Goal: Task Accomplishment & Management: Manage account settings

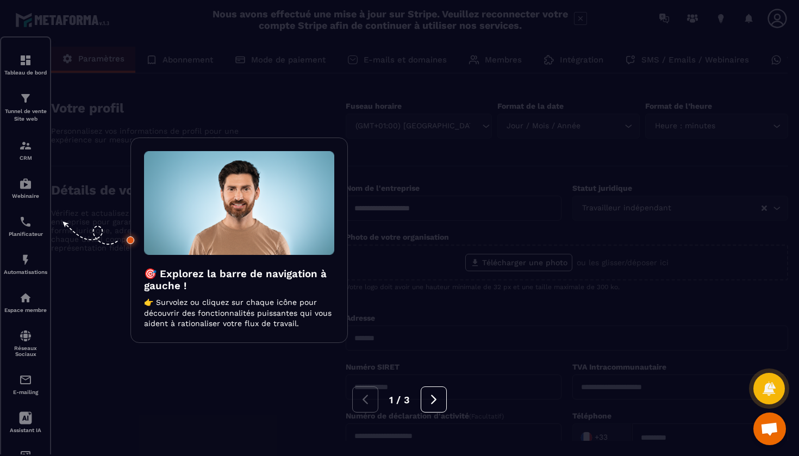
click at [220, 84] on div at bounding box center [399, 228] width 799 height 456
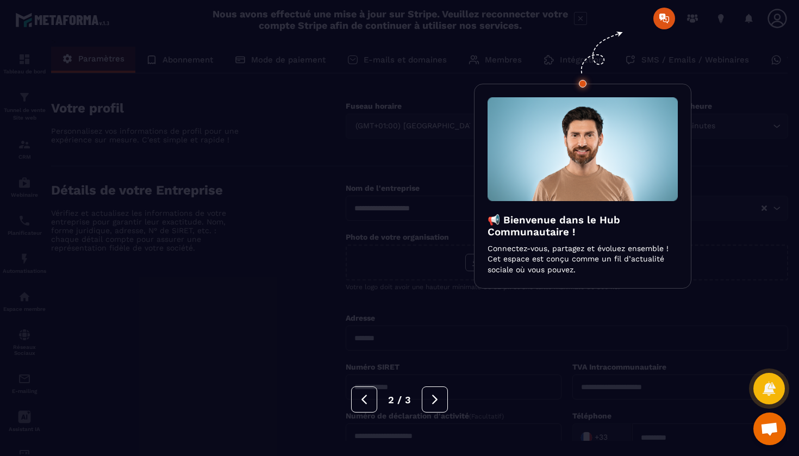
click at [102, 77] on div at bounding box center [399, 228] width 799 height 456
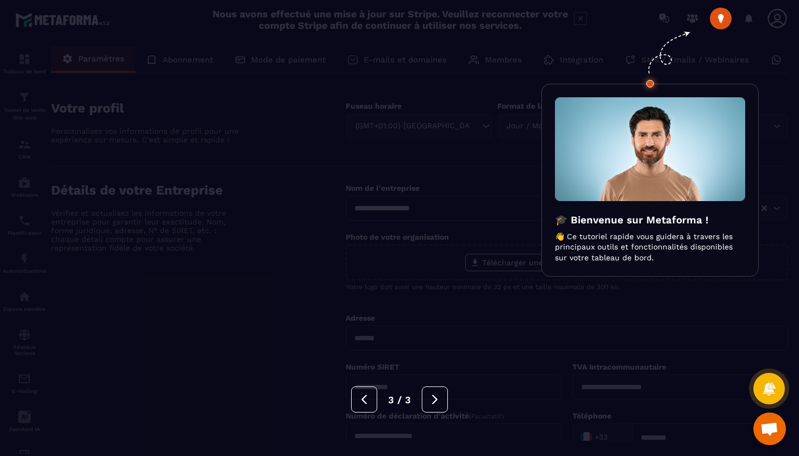
click at [103, 78] on div at bounding box center [399, 228] width 799 height 456
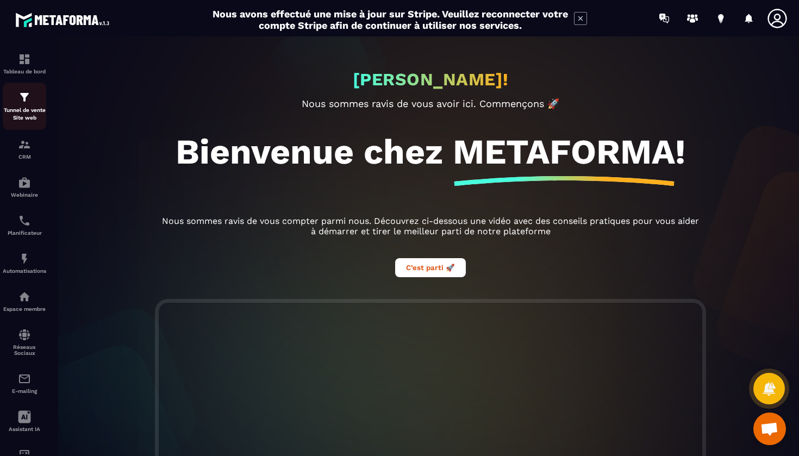
click at [30, 102] on img at bounding box center [24, 97] width 13 height 13
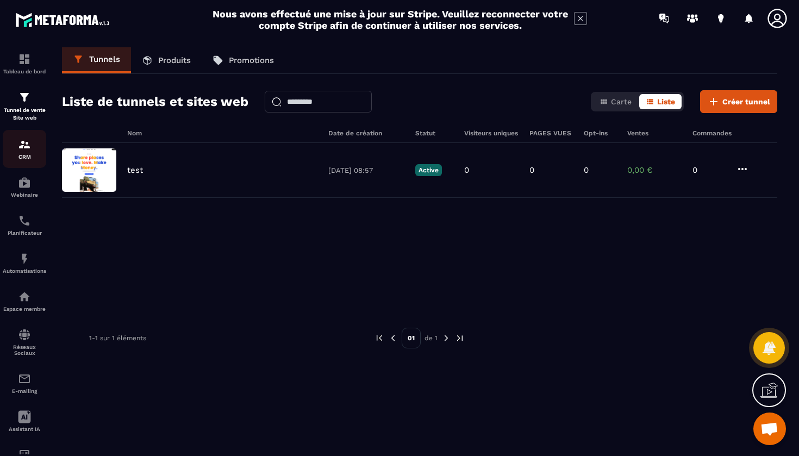
click at [20, 157] on p "CRM" at bounding box center [24, 157] width 43 height 6
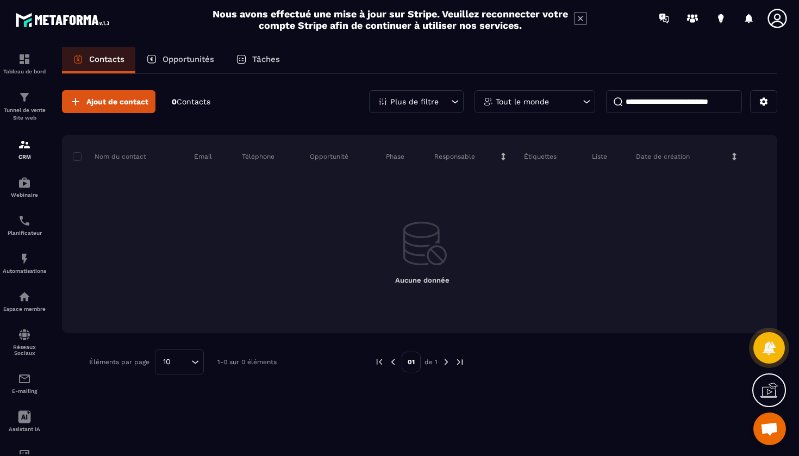
click at [91, 109] on div "Tableau de bord Tunnel de vente Site web CRM Webinaire Planificateur Automatisa…" at bounding box center [92, 245] width 185 height 418
click at [92, 106] on div "Tableau de bord Tunnel de vente Site web CRM Webinaire Planificateur Automatisa…" at bounding box center [92, 245] width 185 height 418
click at [20, 183] on img at bounding box center [24, 182] width 13 height 13
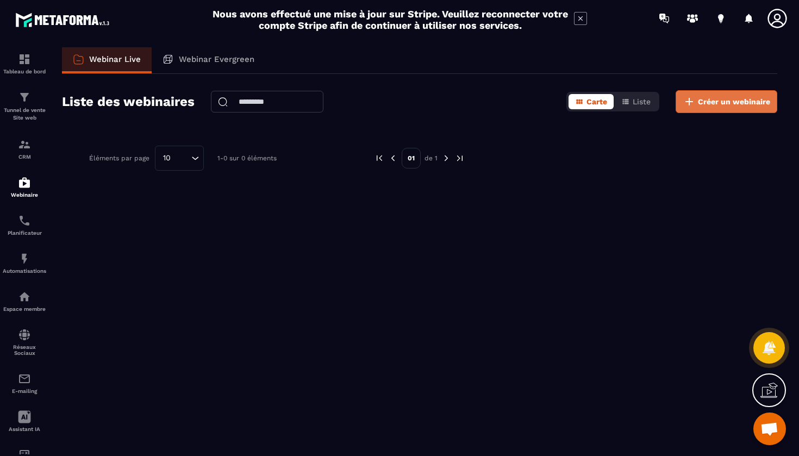
click at [732, 101] on span "Créer un webinaire" at bounding box center [734, 101] width 72 height 11
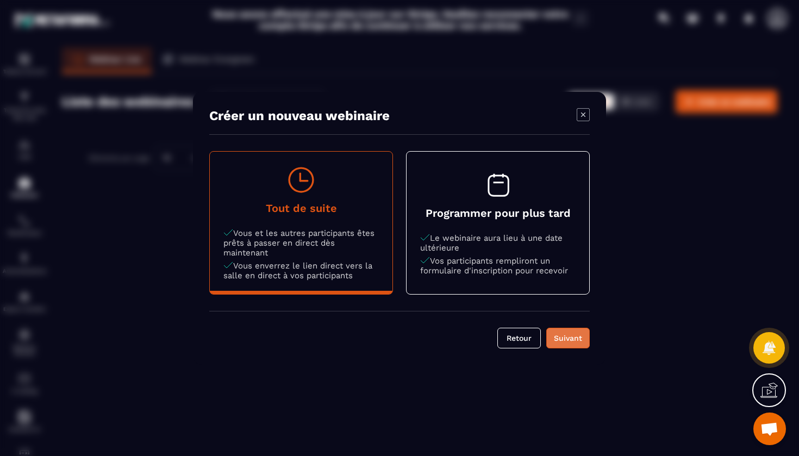
click at [569, 339] on div "Suivant" at bounding box center [567, 338] width 29 height 11
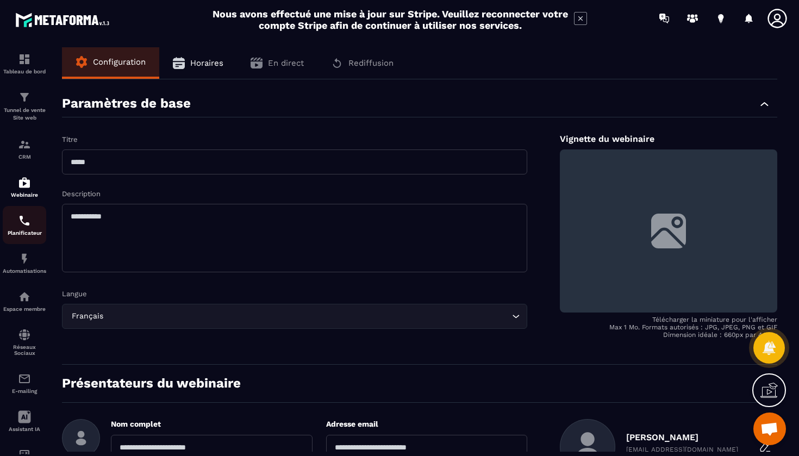
click at [23, 227] on div "Planificateur" at bounding box center [24, 225] width 43 height 22
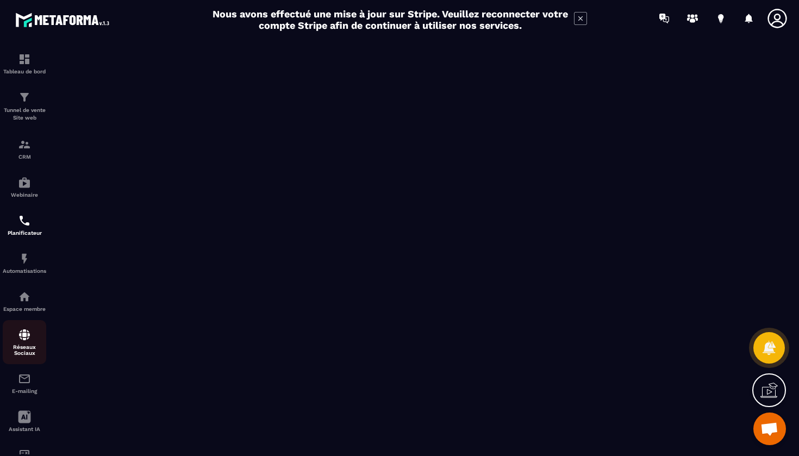
click at [22, 337] on img at bounding box center [24, 334] width 13 height 13
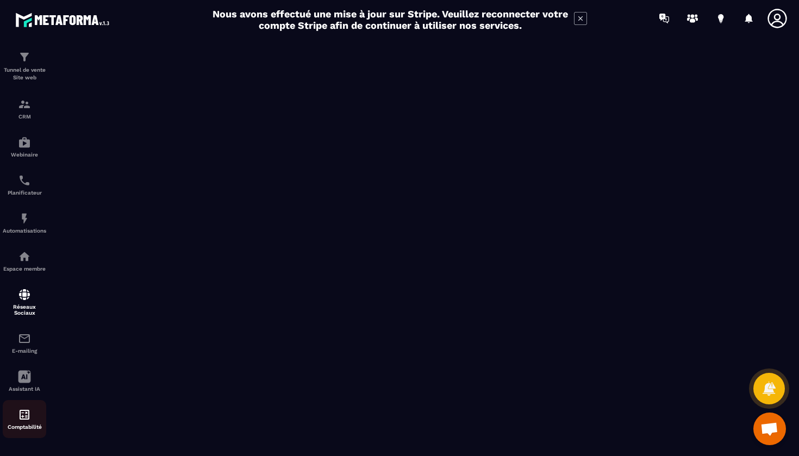
scroll to position [40, 0]
click at [19, 423] on div "Comptabilité" at bounding box center [24, 419] width 43 height 22
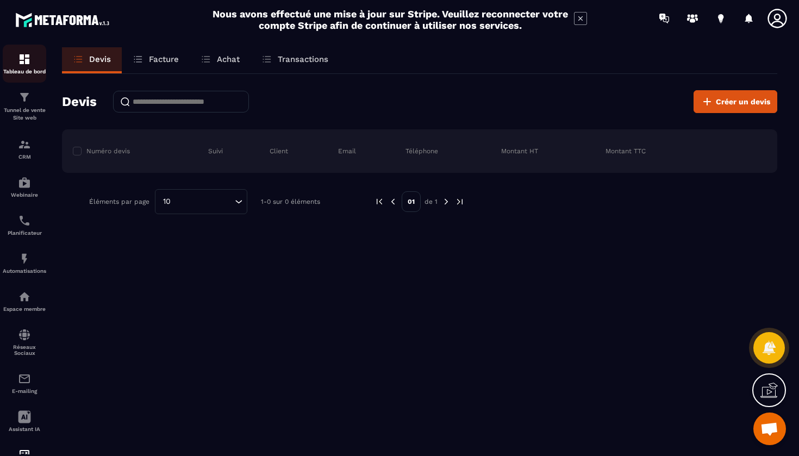
click at [30, 65] on img at bounding box center [24, 59] width 13 height 13
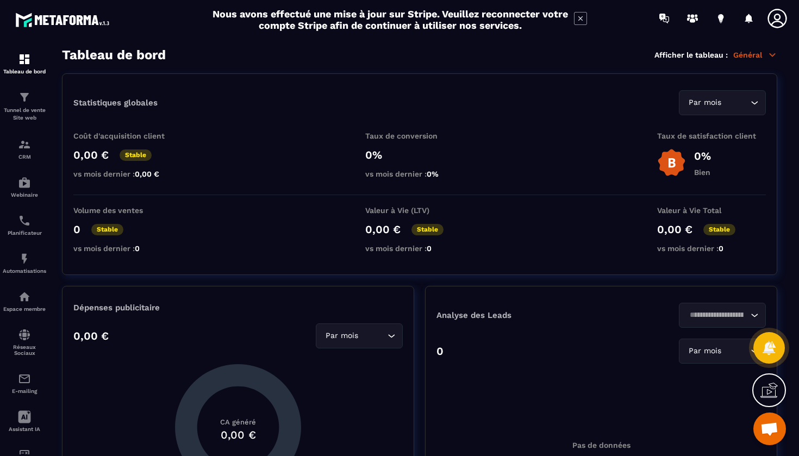
click at [778, 19] on icon at bounding box center [776, 18] width 19 height 19
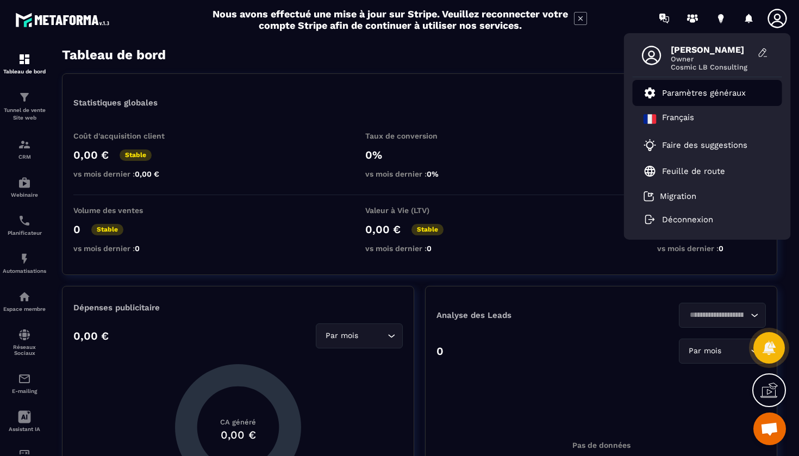
click at [706, 92] on p "Paramètres généraux" at bounding box center [704, 93] width 84 height 10
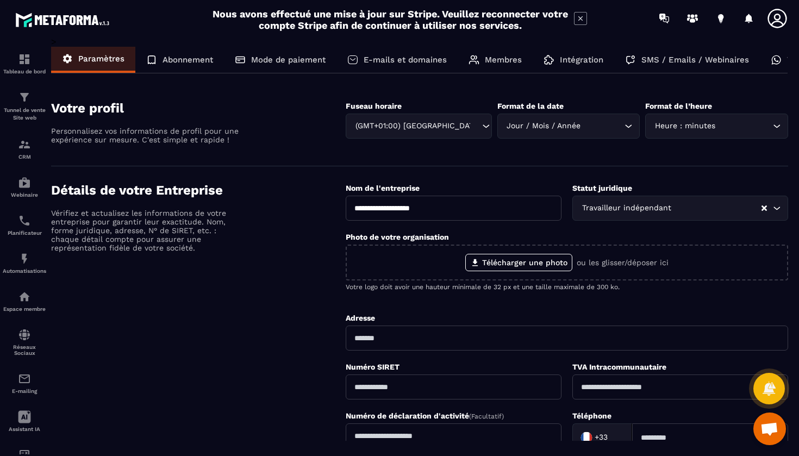
click at [313, 63] on p "Mode de paiement" at bounding box center [288, 60] width 74 height 10
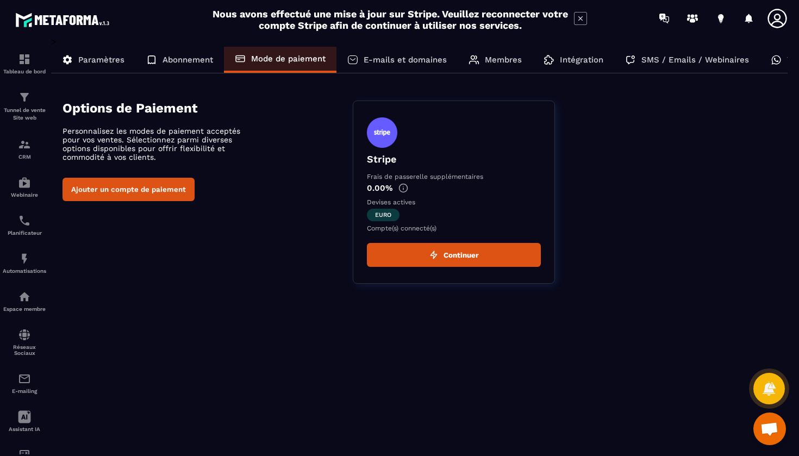
click at [187, 69] on div "Abonnement" at bounding box center [179, 60] width 89 height 26
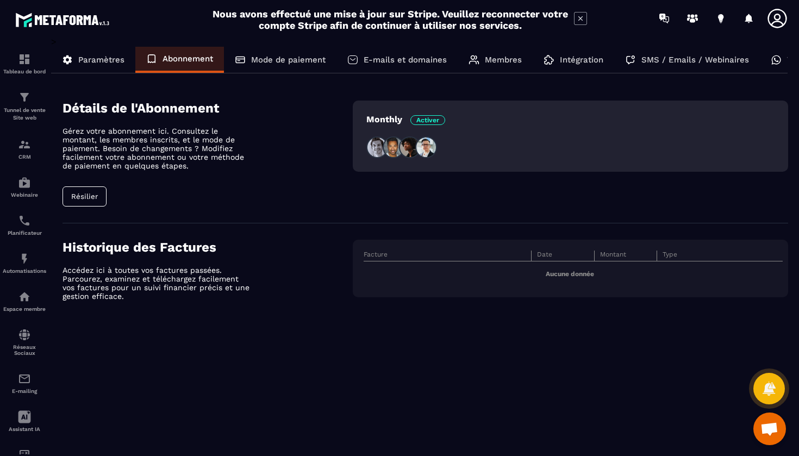
click at [93, 193] on div "Tableau de bord Tunnel de vente Site web CRM Webinaire Planificateur Automatisa…" at bounding box center [92, 245] width 185 height 418
click at [79, 195] on div "Tableau de bord Tunnel de vente Site web CRM Webinaire Planificateur Automatisa…" at bounding box center [92, 245] width 185 height 418
click at [429, 121] on span "Activer" at bounding box center [427, 120] width 35 height 10
click at [83, 196] on div "Tableau de bord Tunnel de vente Site web CRM Webinaire Planificateur Automatisa…" at bounding box center [92, 245] width 185 height 418
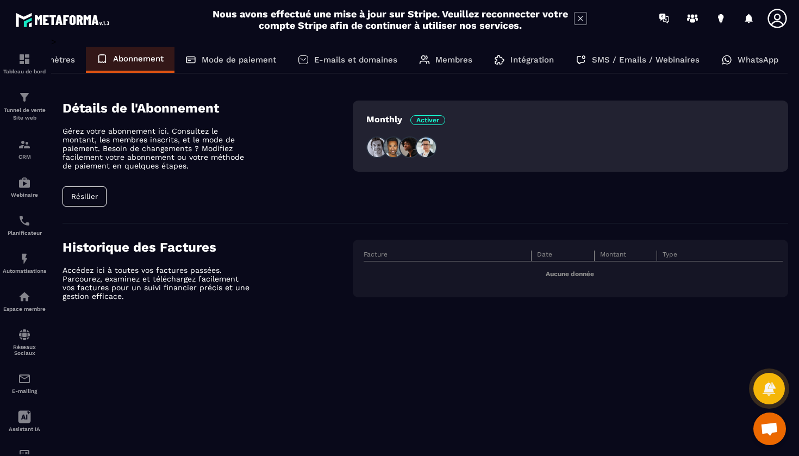
scroll to position [0, 49]
click at [785, 23] on icon at bounding box center [776, 18] width 19 height 19
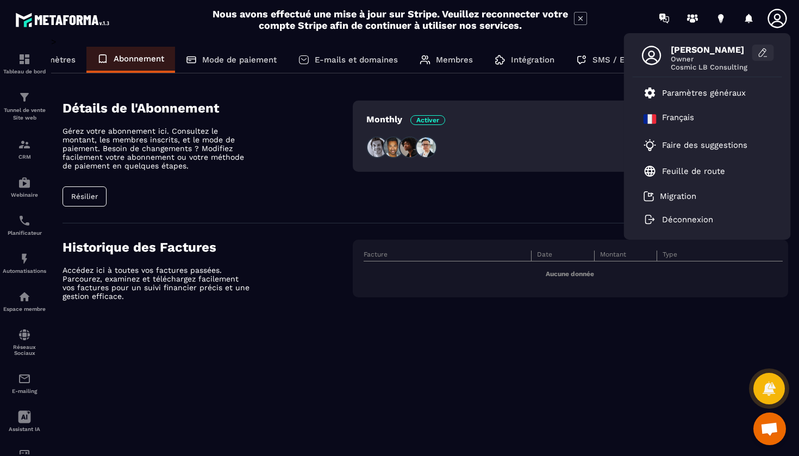
click at [764, 50] on icon at bounding box center [763, 52] width 11 height 11
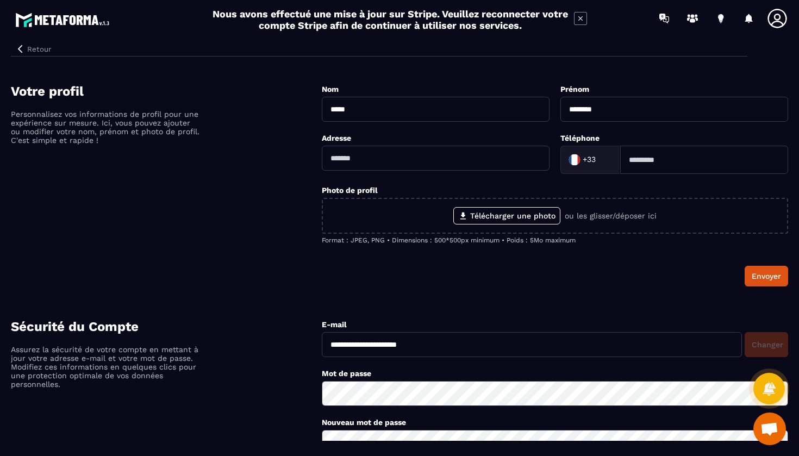
click at [772, 22] on icon at bounding box center [777, 19] width 22 height 22
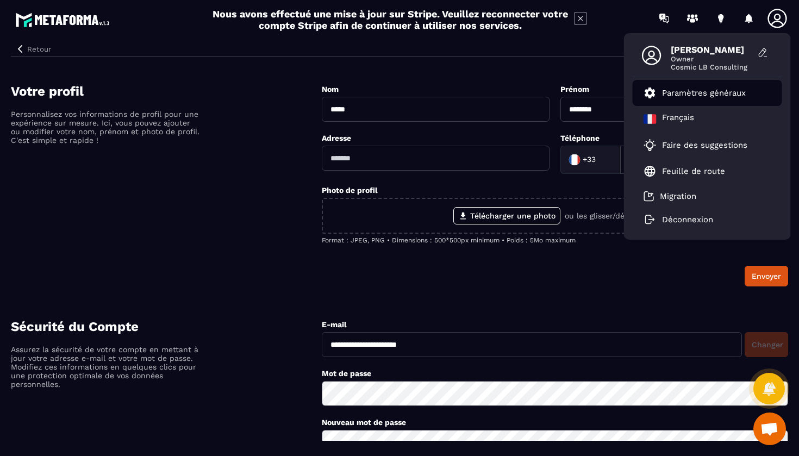
click at [704, 97] on p "Paramètres généraux" at bounding box center [704, 93] width 84 height 10
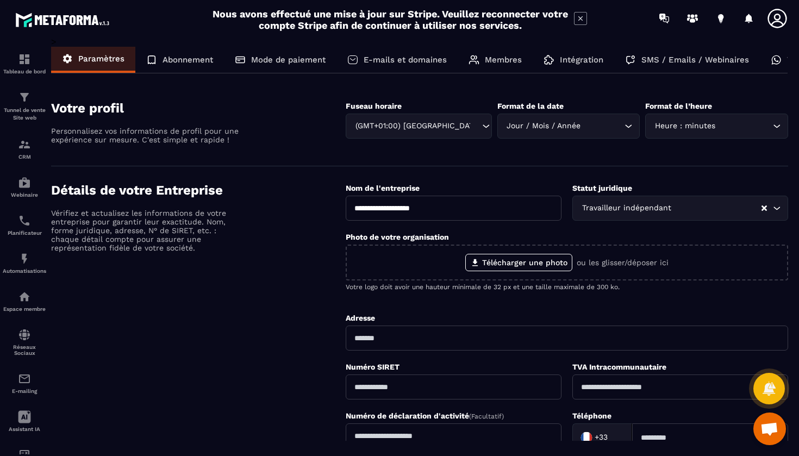
click at [286, 63] on p "Mode de paiement" at bounding box center [288, 60] width 74 height 10
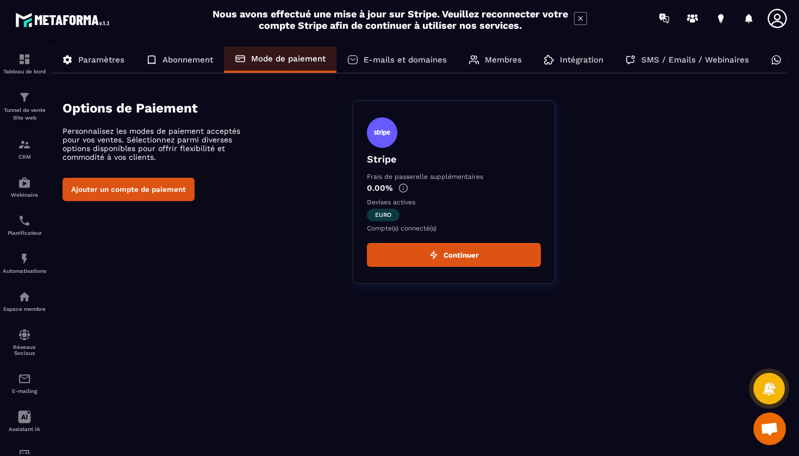
click at [121, 191] on div "Tableau de bord Tunnel de vente Site web CRM Webinaire Planificateur Automatisa…" at bounding box center [92, 245] width 185 height 418
click at [120, 188] on div "Tableau de bord Tunnel de vente Site web CRM Webinaire Planificateur Automatisa…" at bounding box center [92, 245] width 185 height 418
click at [426, 56] on p "E-mails et domaines" at bounding box center [405, 60] width 83 height 10
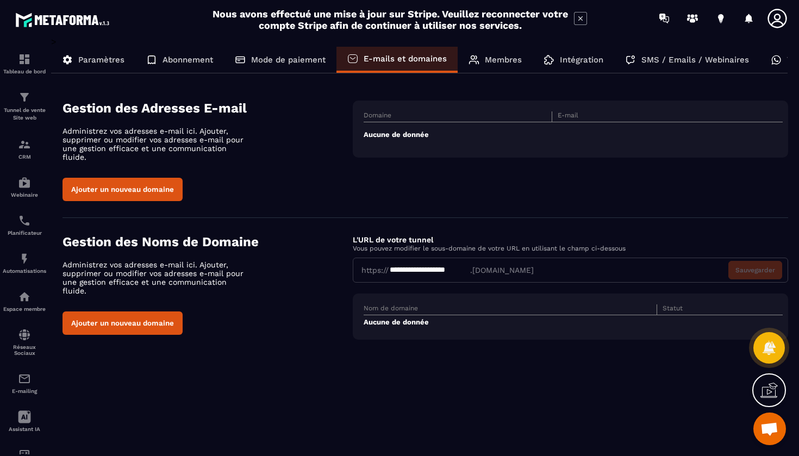
click at [496, 58] on p "Membres" at bounding box center [503, 60] width 37 height 10
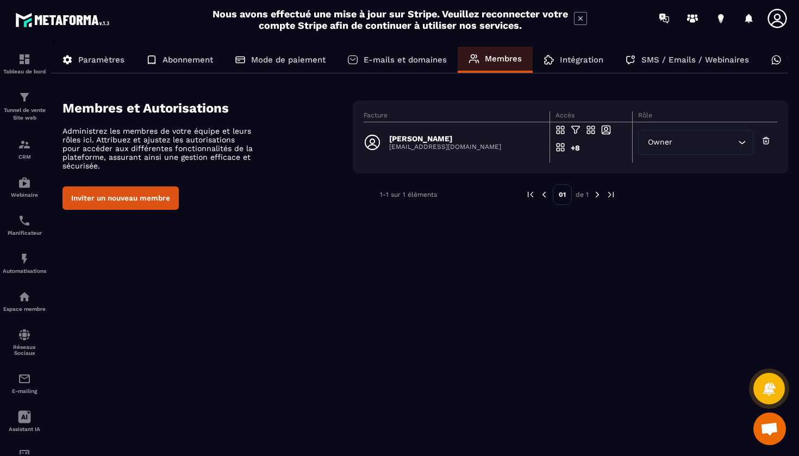
click at [574, 58] on p "Intégration" at bounding box center [581, 60] width 43 height 10
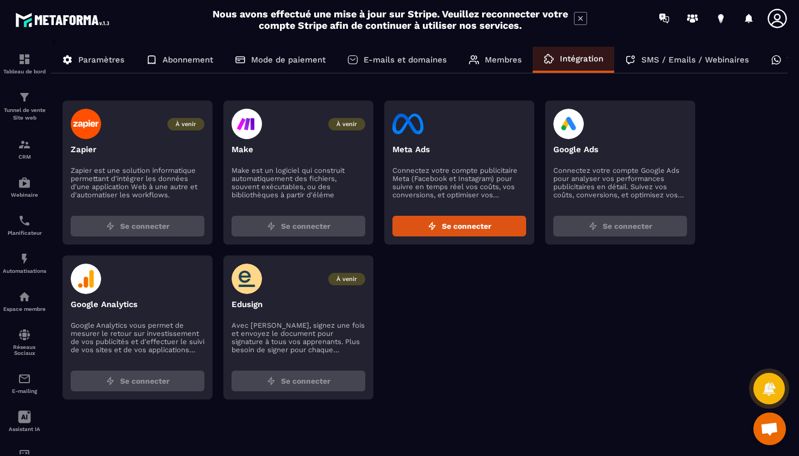
click at [659, 54] on div "SMS / Emails / Webinaires" at bounding box center [687, 60] width 146 height 26
